Goal: Browse casually: Explore the website without a specific task or goal

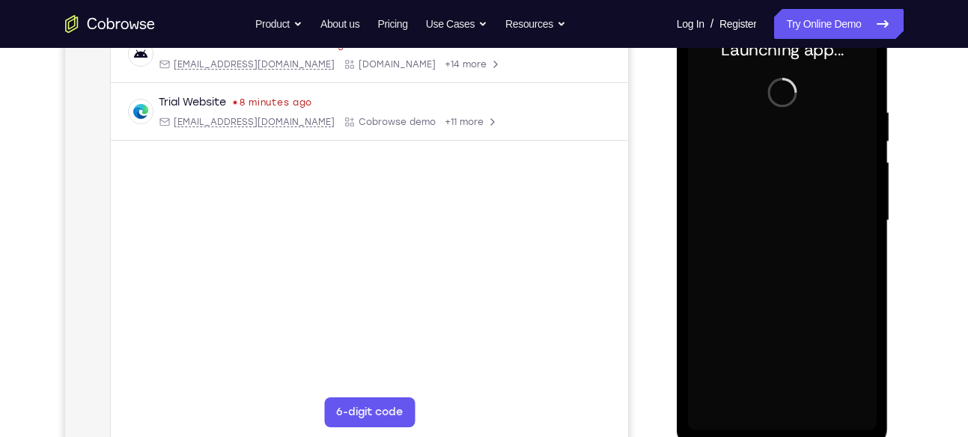
scroll to position [245, 0]
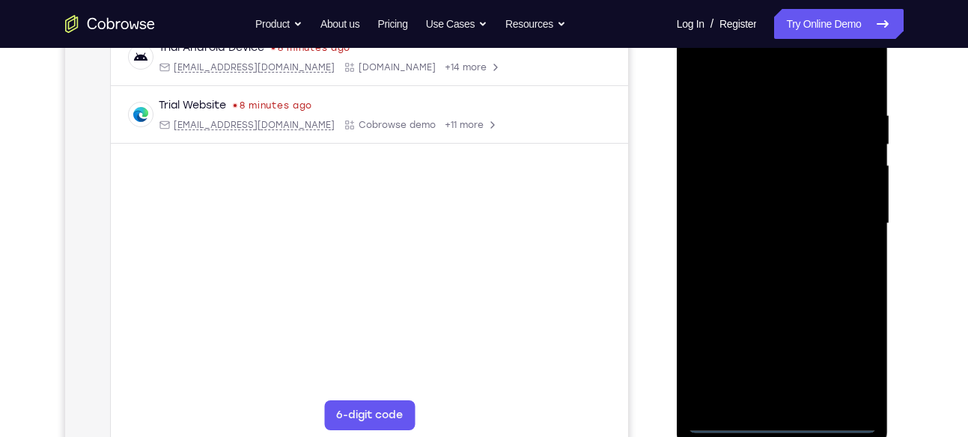
click at [778, 424] on div at bounding box center [782, 223] width 189 height 419
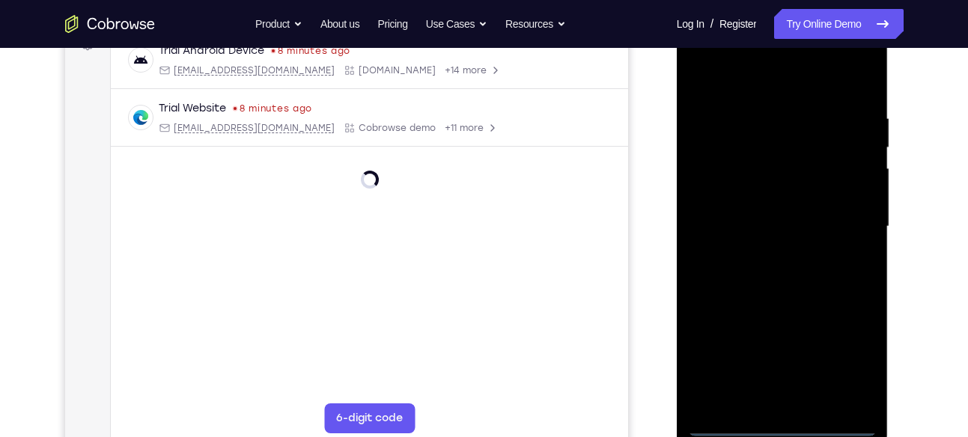
scroll to position [241, 0]
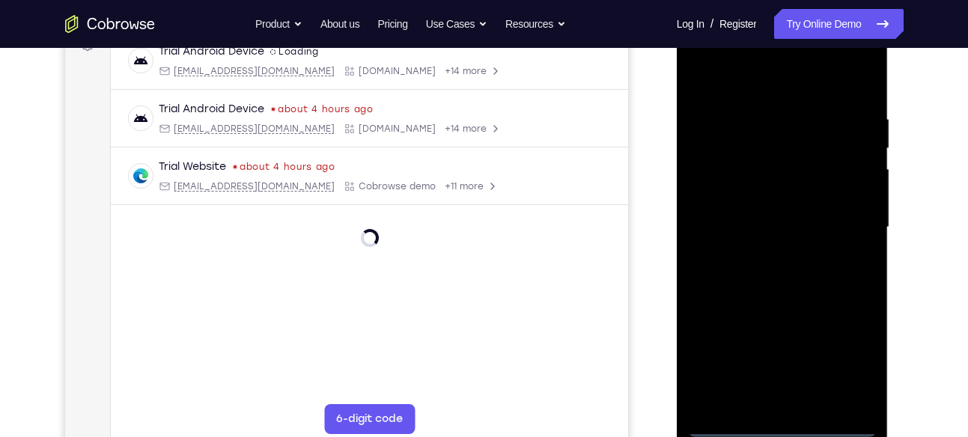
click at [846, 367] on div at bounding box center [782, 227] width 189 height 419
click at [747, 82] on div at bounding box center [782, 227] width 189 height 419
click at [851, 220] on div at bounding box center [782, 227] width 189 height 419
click at [771, 356] on div at bounding box center [782, 227] width 189 height 419
click at [763, 249] on div at bounding box center [782, 227] width 189 height 419
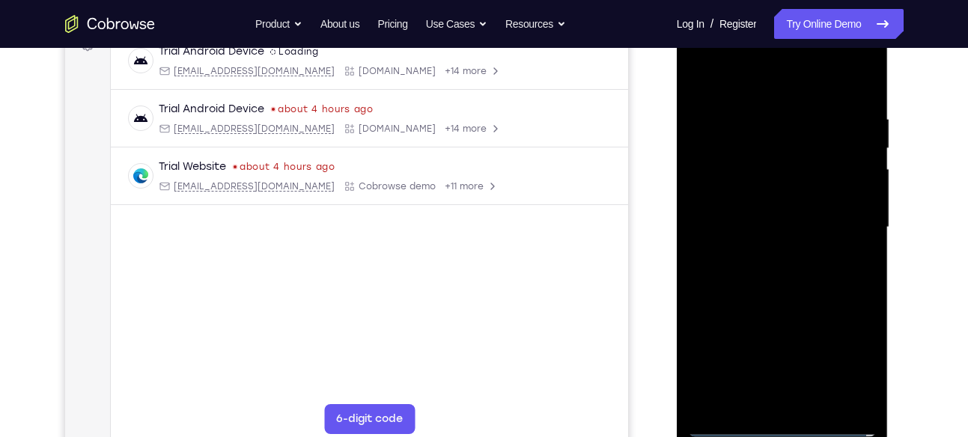
click at [775, 210] on div at bounding box center [782, 227] width 189 height 419
click at [790, 245] on div at bounding box center [782, 227] width 189 height 419
click at [813, 159] on div at bounding box center [782, 227] width 189 height 419
click at [797, 186] on div at bounding box center [782, 227] width 189 height 419
click at [783, 162] on div at bounding box center [782, 227] width 189 height 419
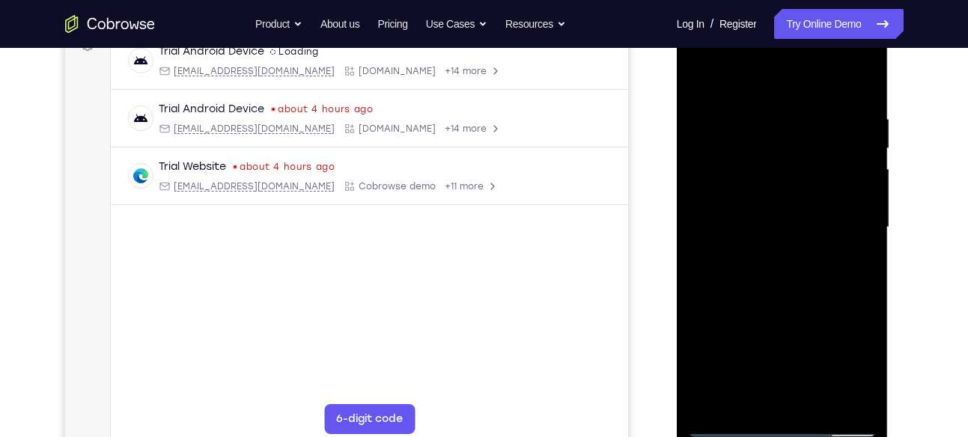
click at [756, 198] on div at bounding box center [782, 227] width 189 height 419
click at [784, 293] on div at bounding box center [782, 227] width 189 height 419
click at [799, 279] on div at bounding box center [782, 227] width 189 height 419
click at [864, 76] on div at bounding box center [782, 227] width 189 height 419
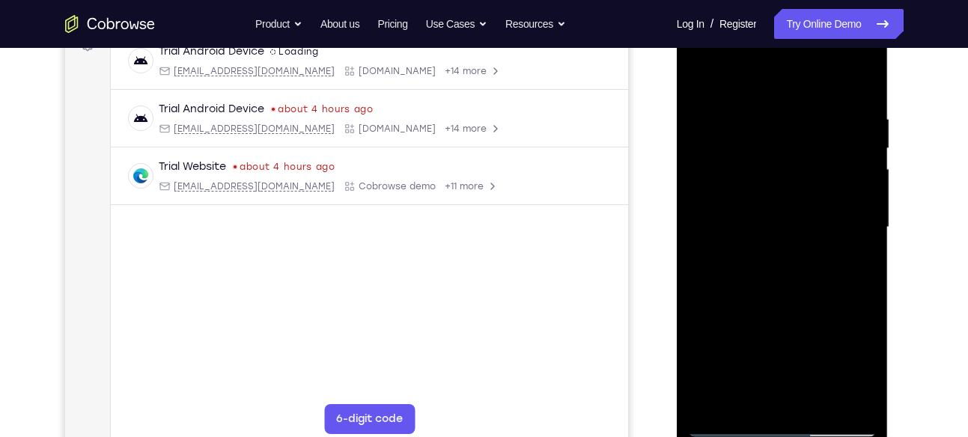
click at [710, 153] on div at bounding box center [782, 227] width 189 height 419
click at [704, 76] on div at bounding box center [782, 227] width 189 height 419
click at [757, 95] on div at bounding box center [782, 227] width 189 height 419
drag, startPoint x: 766, startPoint y: 331, endPoint x: 765, endPoint y: 213, distance: 118.3
click at [765, 213] on div at bounding box center [782, 227] width 189 height 419
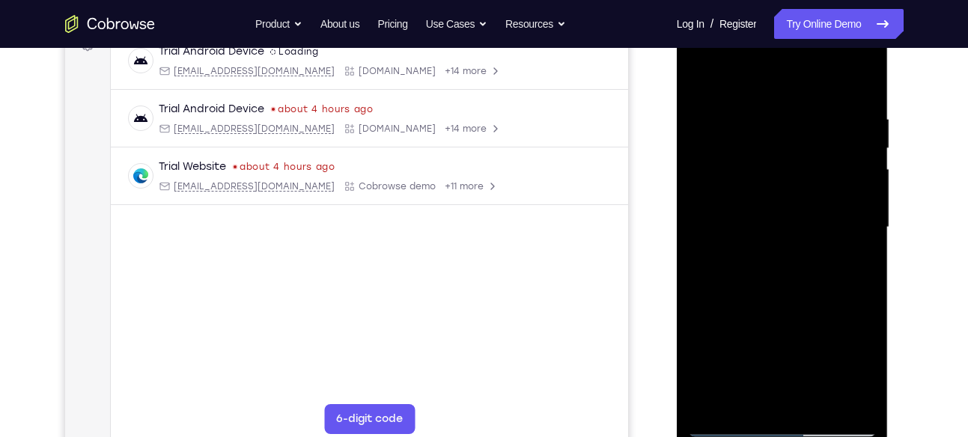
drag, startPoint x: 765, startPoint y: 213, endPoint x: 769, endPoint y: 474, distance: 262.0
click at [769, 436] on html "Online web based iOS Simulators and Android Emulators. Run iPhone, iPad, Mobile…" at bounding box center [783, 231] width 213 height 449
click at [701, 74] on div at bounding box center [782, 227] width 189 height 419
click at [868, 79] on div at bounding box center [782, 227] width 189 height 419
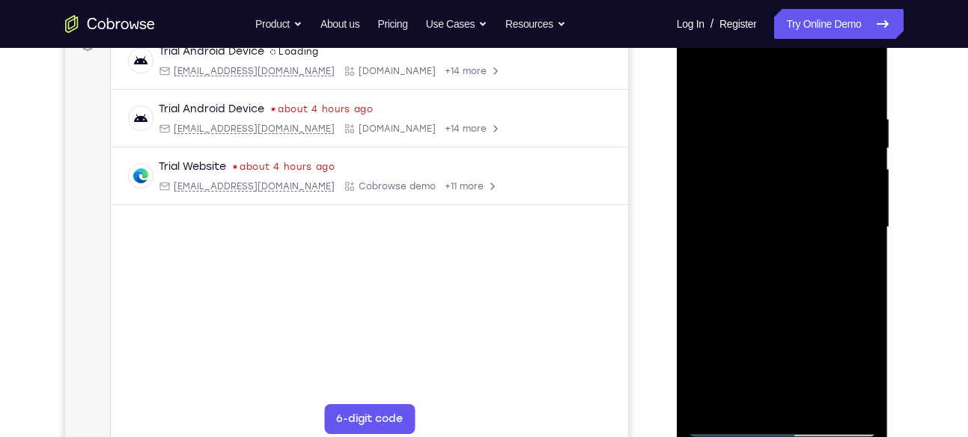
click at [739, 208] on div at bounding box center [782, 227] width 189 height 419
drag, startPoint x: 809, startPoint y: 336, endPoint x: 808, endPoint y: 344, distance: 7.6
click at [808, 344] on div at bounding box center [782, 227] width 189 height 419
click at [800, 122] on div at bounding box center [782, 227] width 189 height 419
click at [704, 72] on div at bounding box center [782, 227] width 189 height 419
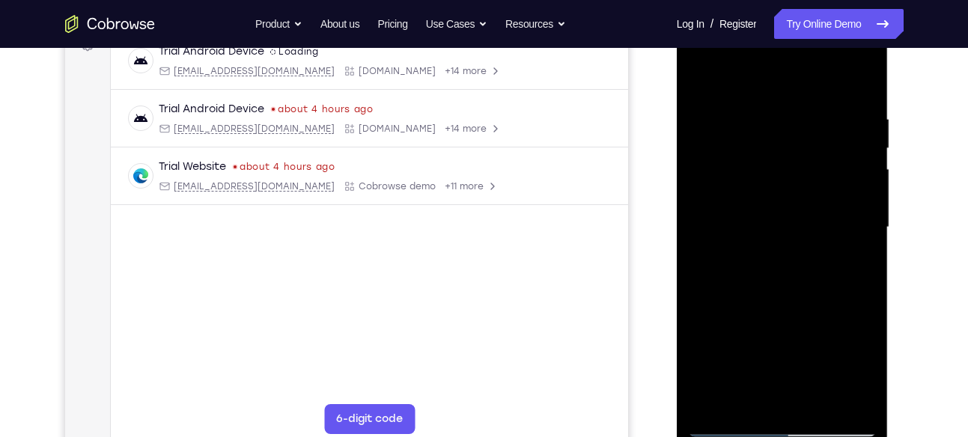
click at [828, 99] on div at bounding box center [782, 227] width 189 height 419
click at [814, 97] on div at bounding box center [782, 227] width 189 height 419
click at [695, 183] on div at bounding box center [782, 227] width 189 height 419
click at [766, 130] on div at bounding box center [782, 227] width 189 height 419
click at [787, 124] on div at bounding box center [782, 227] width 189 height 419
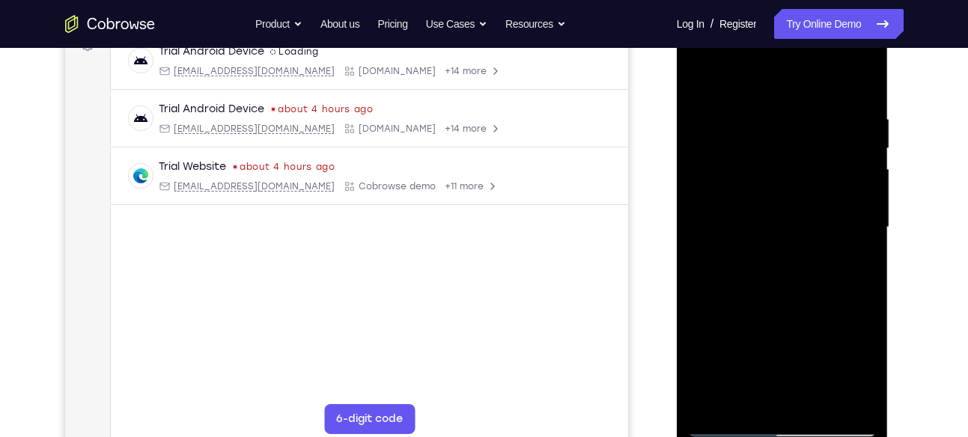
click at [800, 307] on div at bounding box center [782, 227] width 189 height 419
click at [704, 79] on div at bounding box center [782, 227] width 189 height 419
click at [812, 152] on div at bounding box center [782, 227] width 189 height 419
click at [705, 70] on div at bounding box center [782, 227] width 189 height 419
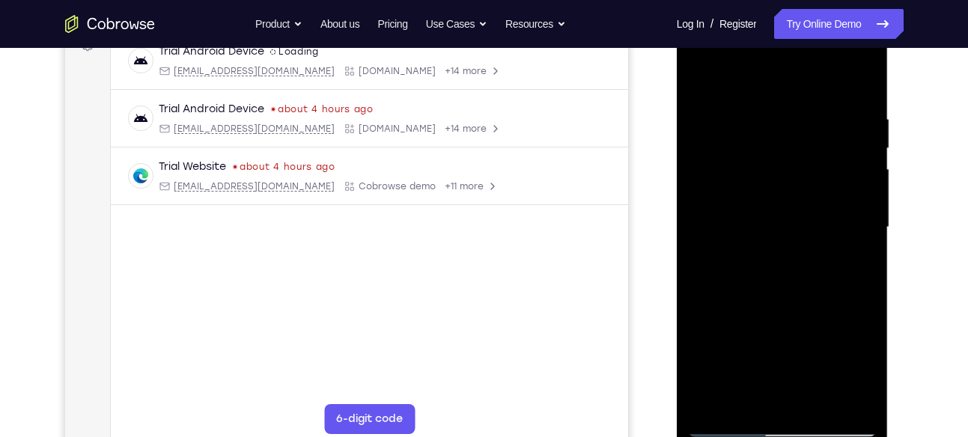
click at [773, 106] on div at bounding box center [782, 227] width 189 height 419
click at [866, 236] on div at bounding box center [782, 227] width 189 height 419
click at [859, 239] on div at bounding box center [782, 227] width 189 height 419
drag, startPoint x: 859, startPoint y: 239, endPoint x: 708, endPoint y: 240, distance: 151.2
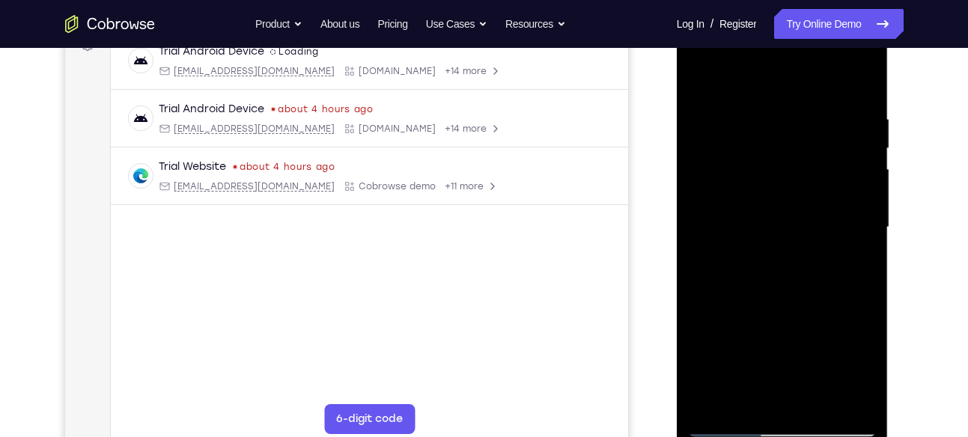
click at [708, 240] on div at bounding box center [782, 227] width 189 height 419
click at [866, 217] on div at bounding box center [782, 227] width 189 height 419
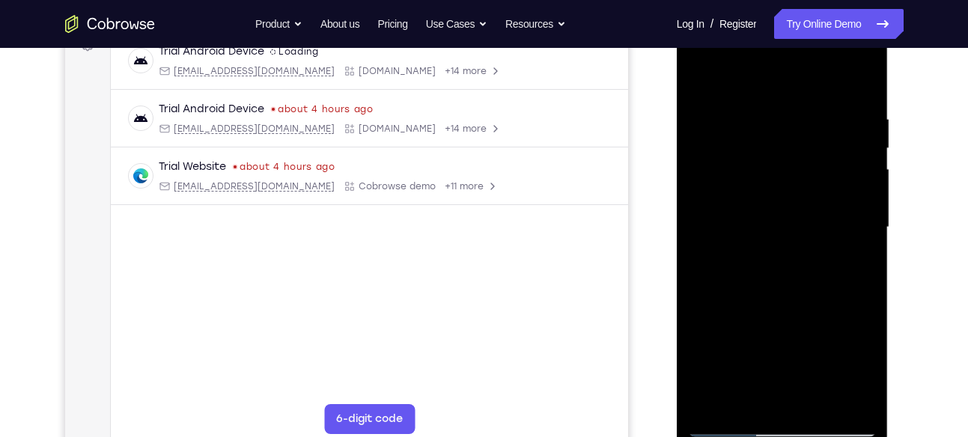
click at [866, 217] on div at bounding box center [782, 227] width 189 height 419
click at [862, 232] on div at bounding box center [782, 227] width 189 height 419
click at [865, 225] on div at bounding box center [782, 227] width 189 height 419
click at [861, 79] on div at bounding box center [782, 227] width 189 height 419
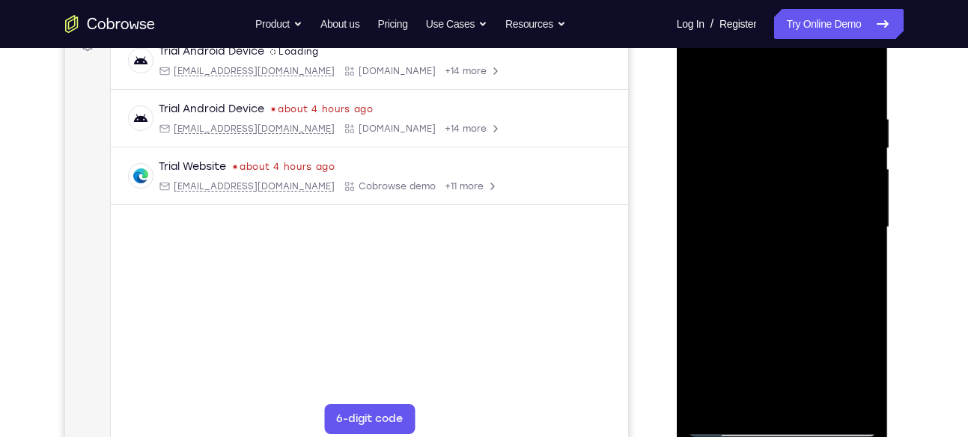
click at [819, 400] on div at bounding box center [782, 227] width 189 height 419
click at [786, 310] on div at bounding box center [782, 227] width 189 height 419
click at [699, 70] on div at bounding box center [782, 227] width 189 height 419
